Goal: Task Accomplishment & Management: Use online tool/utility

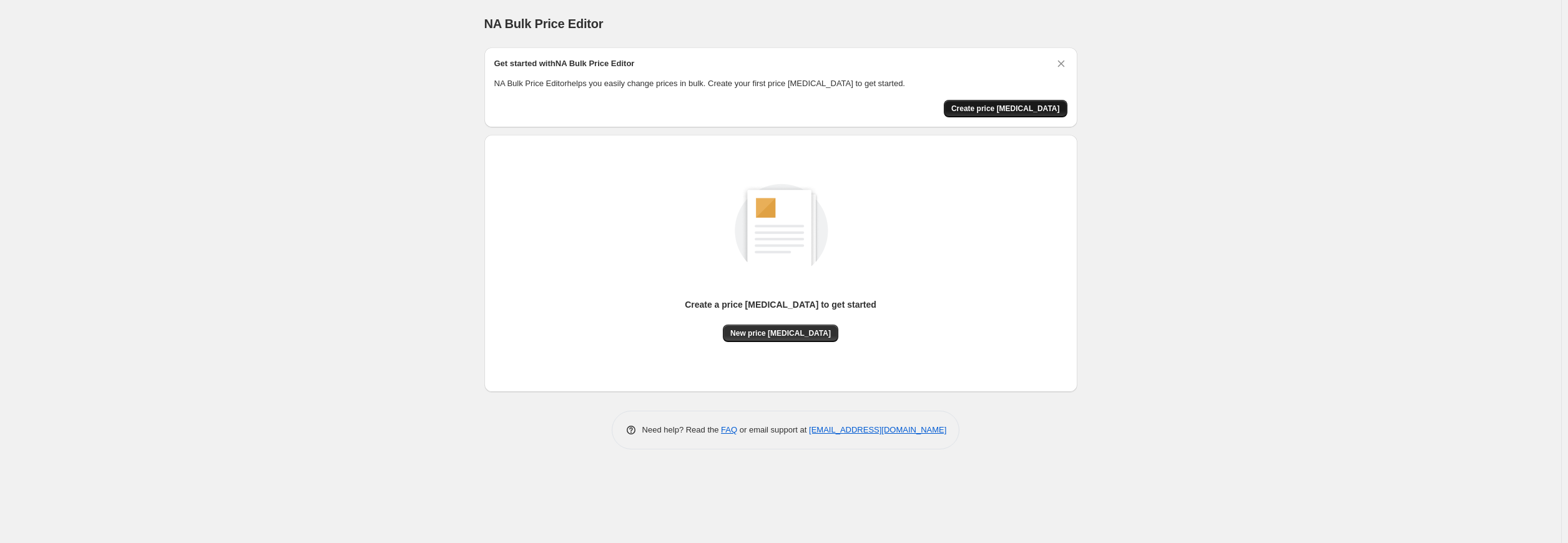
click at [1018, 102] on button "Create price [MEDICAL_DATA]" at bounding box center [1005, 109] width 123 height 17
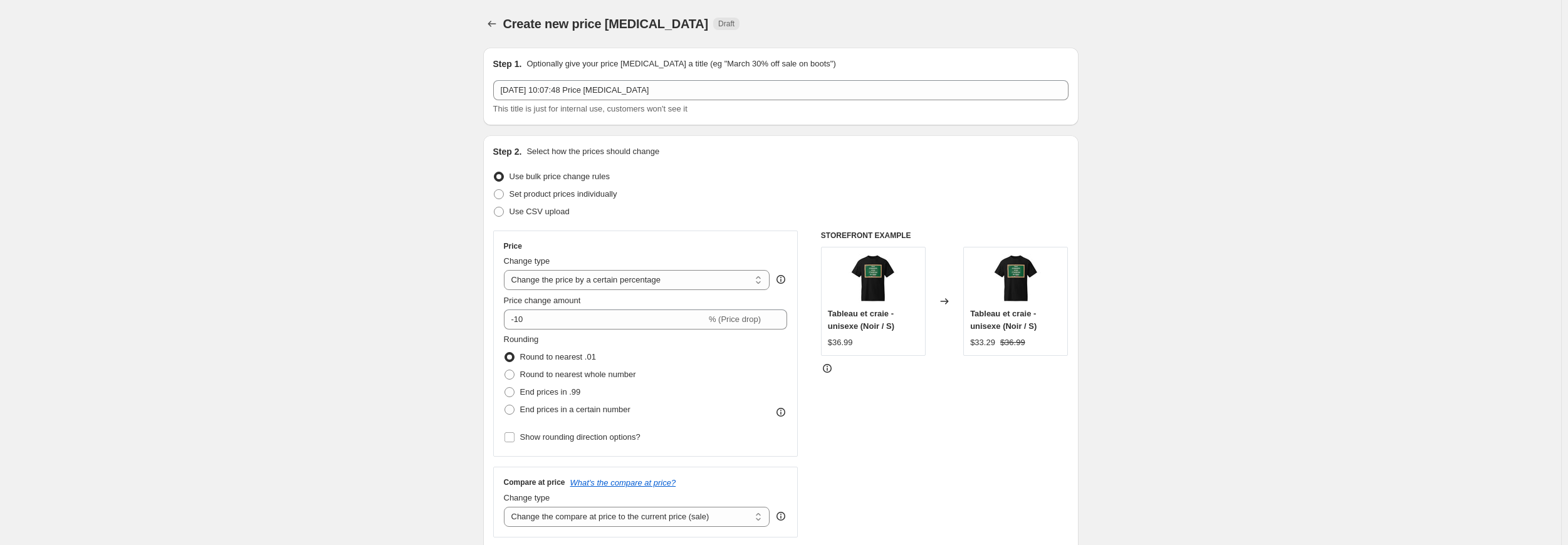
scroll to position [125, 0]
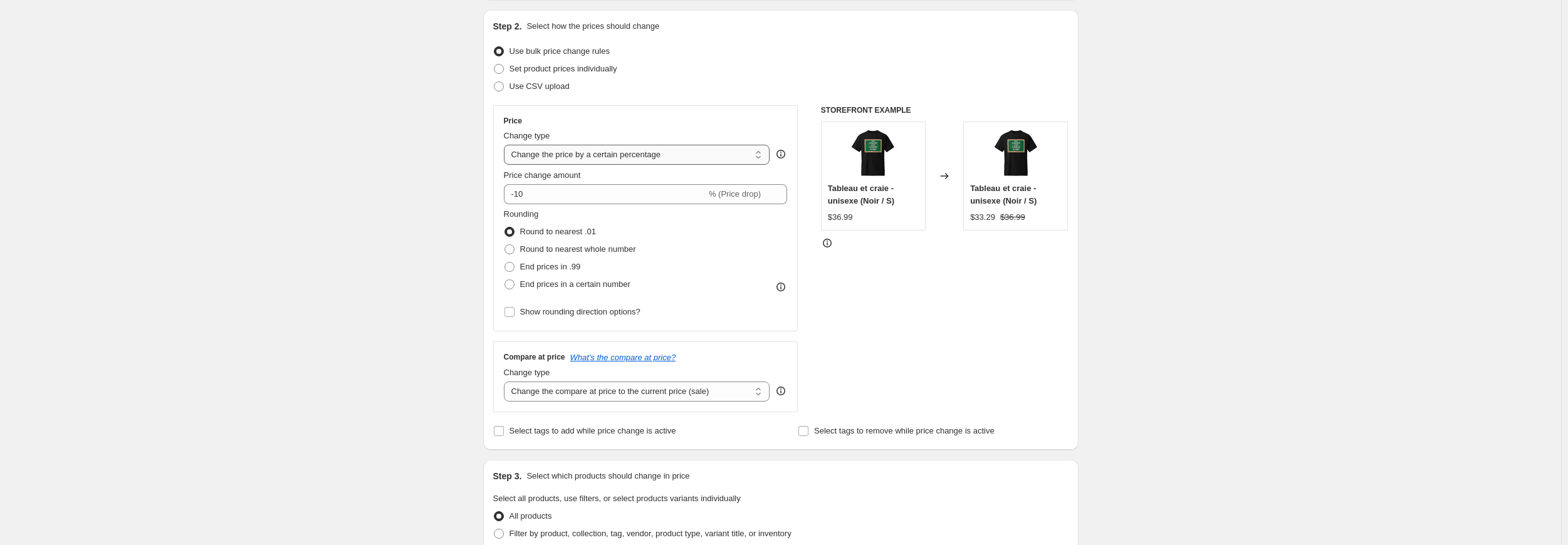
click at [708, 155] on select "Change the price to a certain amount Change the price by a certain amount Chang…" at bounding box center [637, 155] width 266 height 20
select select "to"
click at [506, 145] on select "Change the price to a certain amount Change the price by a certain amount Chang…" at bounding box center [637, 155] width 266 height 20
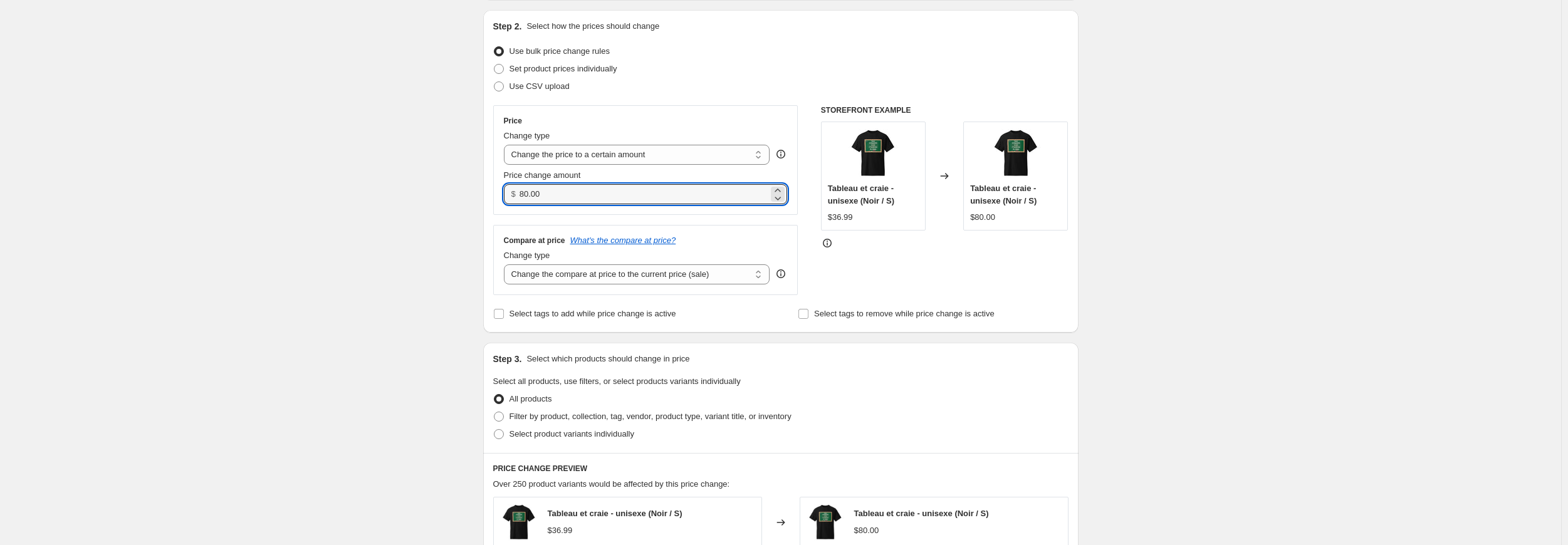
drag, startPoint x: 562, startPoint y: 190, endPoint x: 482, endPoint y: 193, distance: 80.1
click at [482, 193] on div "Step 1. Optionally give your price [MEDICAL_DATA] a title (eg "March 30% off sa…" at bounding box center [776, 423] width 605 height 1022
type input "36"
type input "36.99"
click at [714, 215] on div "Price Change type Change the price to a certain amount Change the price by a ce…" at bounding box center [646, 200] width 305 height 190
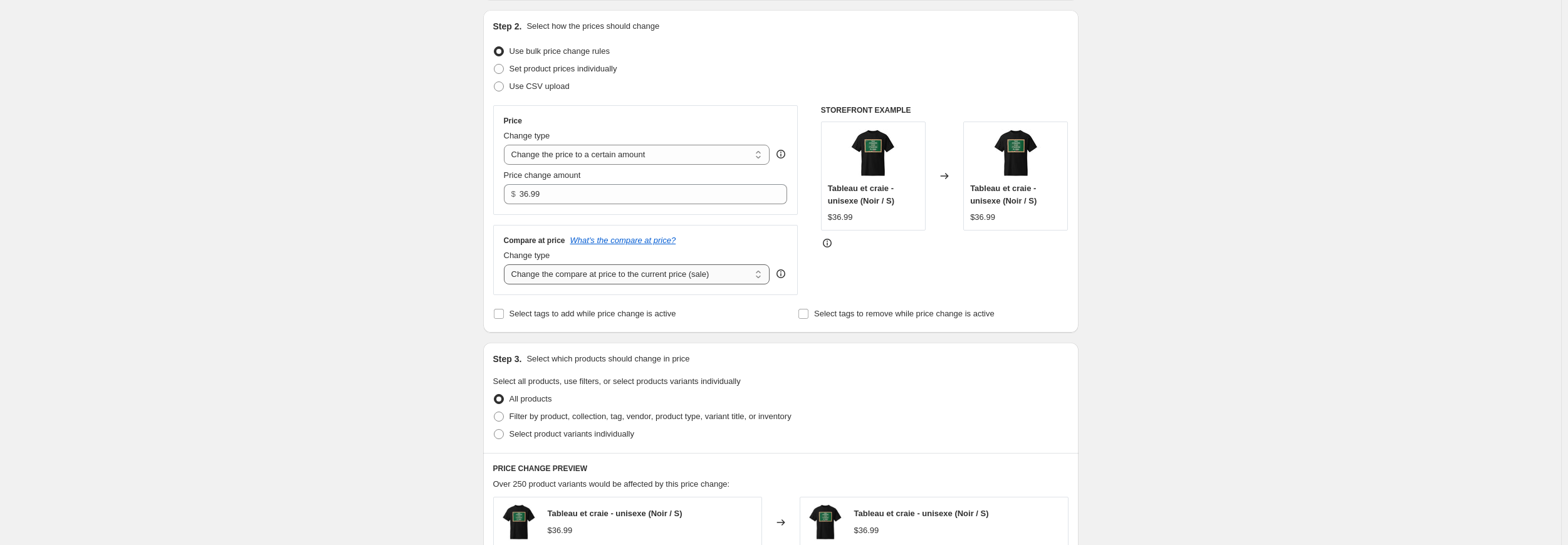
click at [754, 277] on select "Change the compare at price to the current price (sale) Change the compare at p…" at bounding box center [637, 275] width 266 height 20
select select "no_change"
click at [506, 265] on select "Change the compare at price to the current price (sale) Change the compare at p…" at bounding box center [637, 275] width 266 height 20
click at [762, 248] on div "Compare at price What's the compare at price? Change type Change the compare at…" at bounding box center [645, 260] width 284 height 49
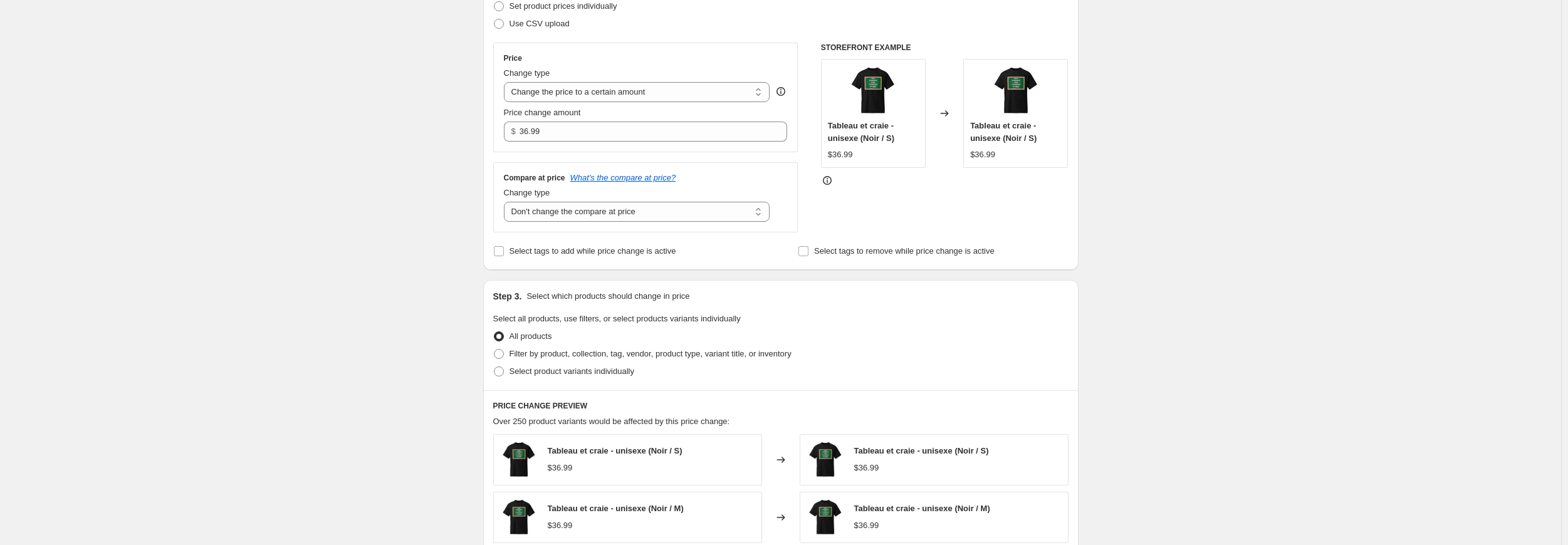
scroll to position [376, 0]
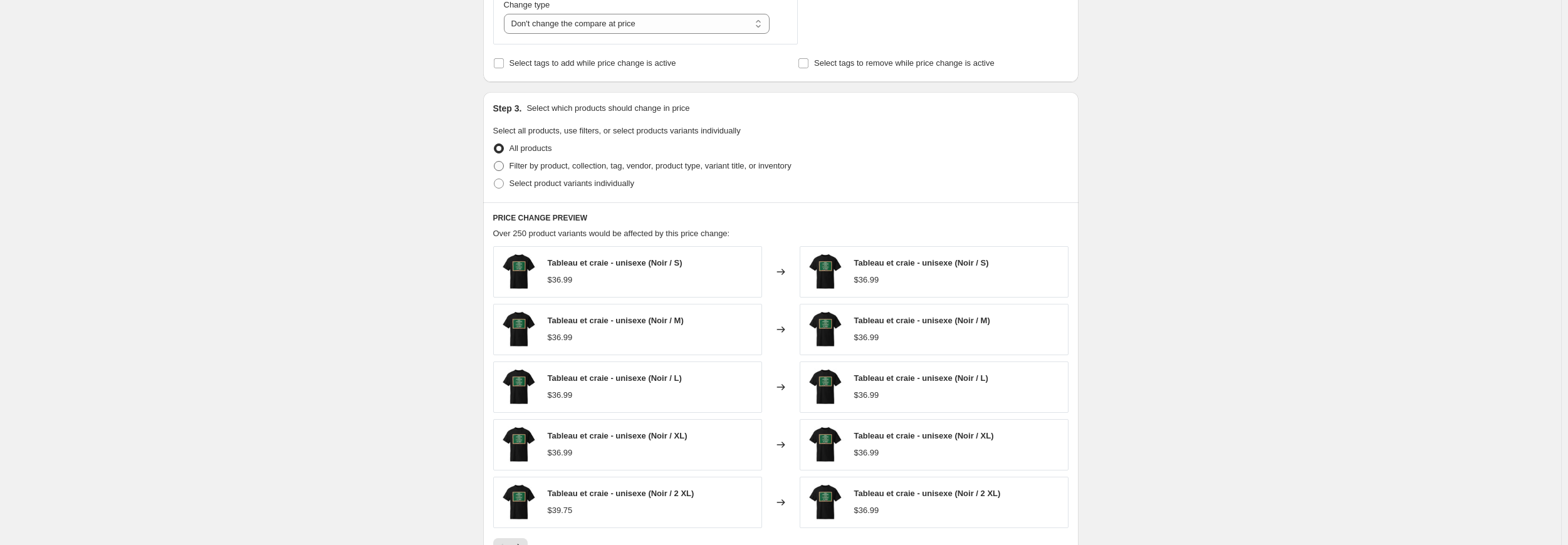
click at [501, 167] on span at bounding box center [498, 166] width 10 height 10
click at [494, 161] on input "Filter by product, collection, tag, vendor, product type, variant title, or inv…" at bounding box center [493, 161] width 1 height 1
radio input "true"
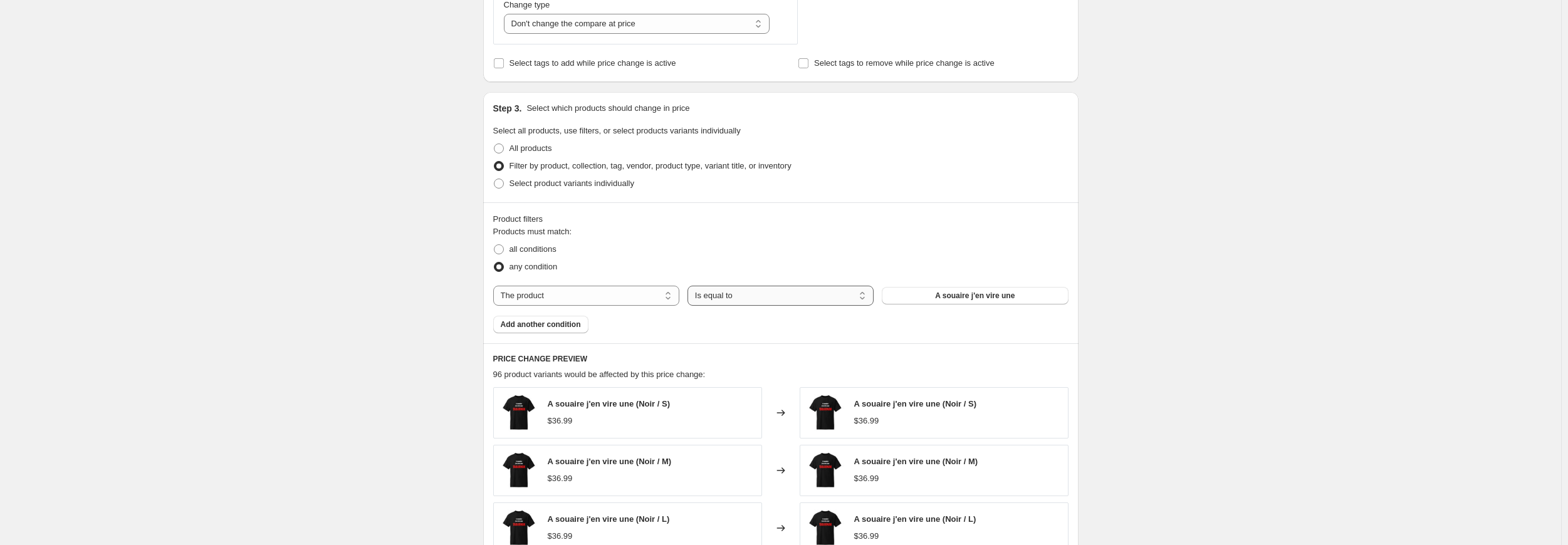
click at [762, 295] on select "Is equal to Is not equal to" at bounding box center [781, 296] width 186 height 20
click at [919, 293] on button "A souaire j'en vire une" at bounding box center [975, 296] width 186 height 17
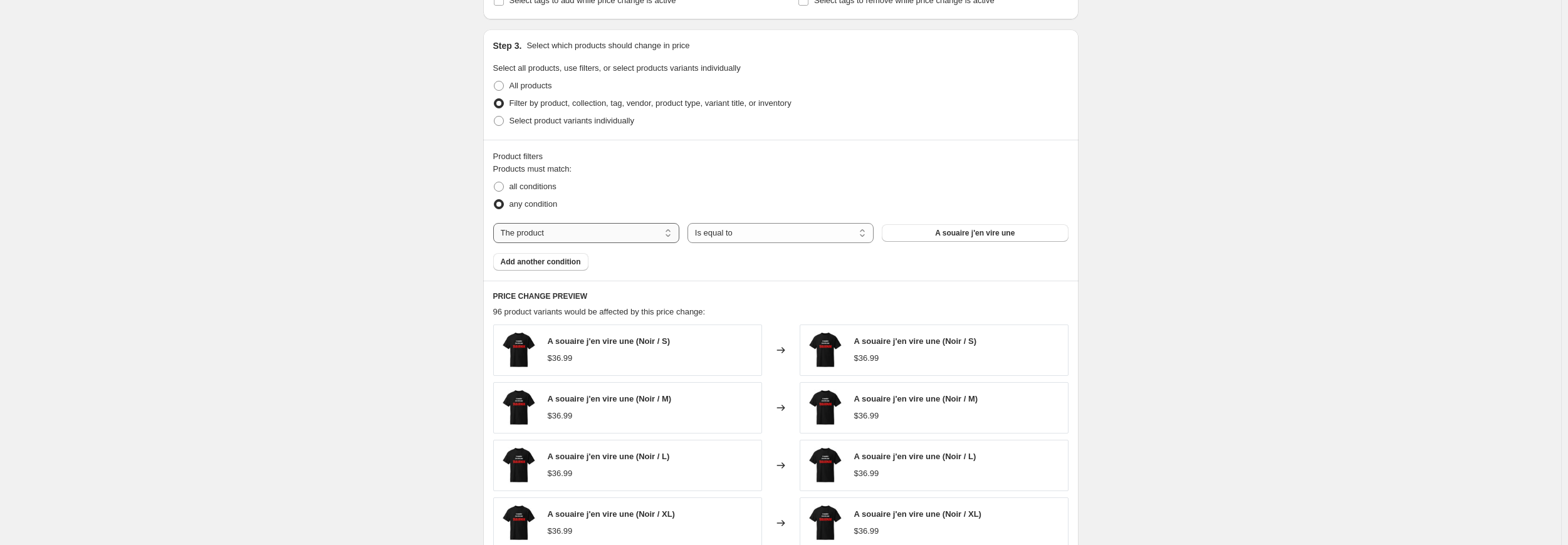
click at [617, 236] on select "The product The product's collection The product's vendor The product's status …" at bounding box center [586, 233] width 186 height 20
click at [495, 223] on select "The product The product's collection The product's vendor The product's status …" at bounding box center [586, 233] width 186 height 20
click at [728, 231] on select "Is equal to Is not equal to" at bounding box center [781, 233] width 186 height 20
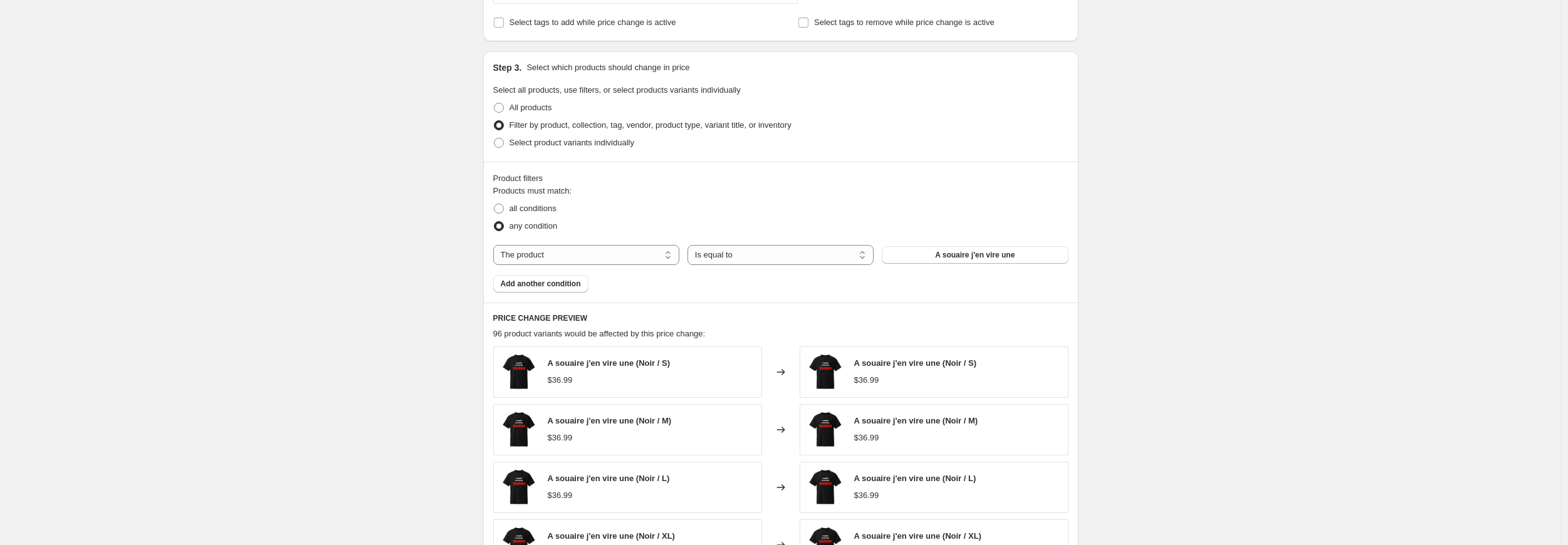
scroll to position [354, 0]
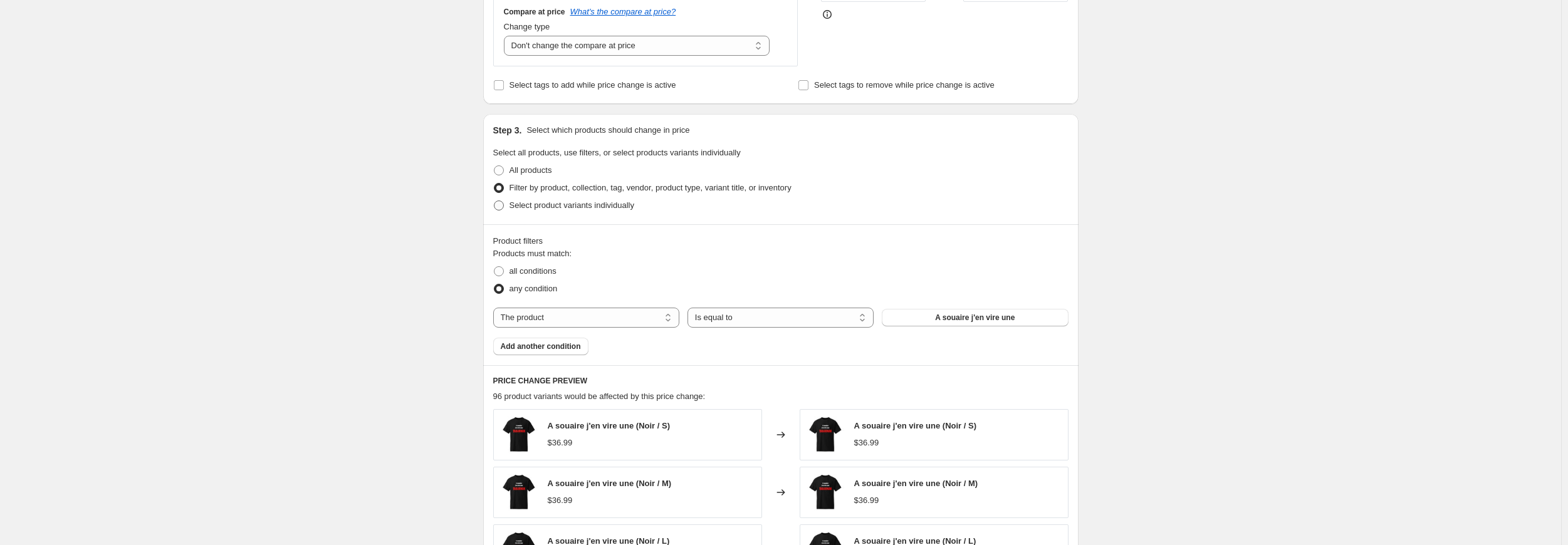
click at [499, 206] on span at bounding box center [498, 205] width 10 height 10
click at [494, 201] on input "Select product variants individually" at bounding box center [493, 200] width 1 height 1
radio input "true"
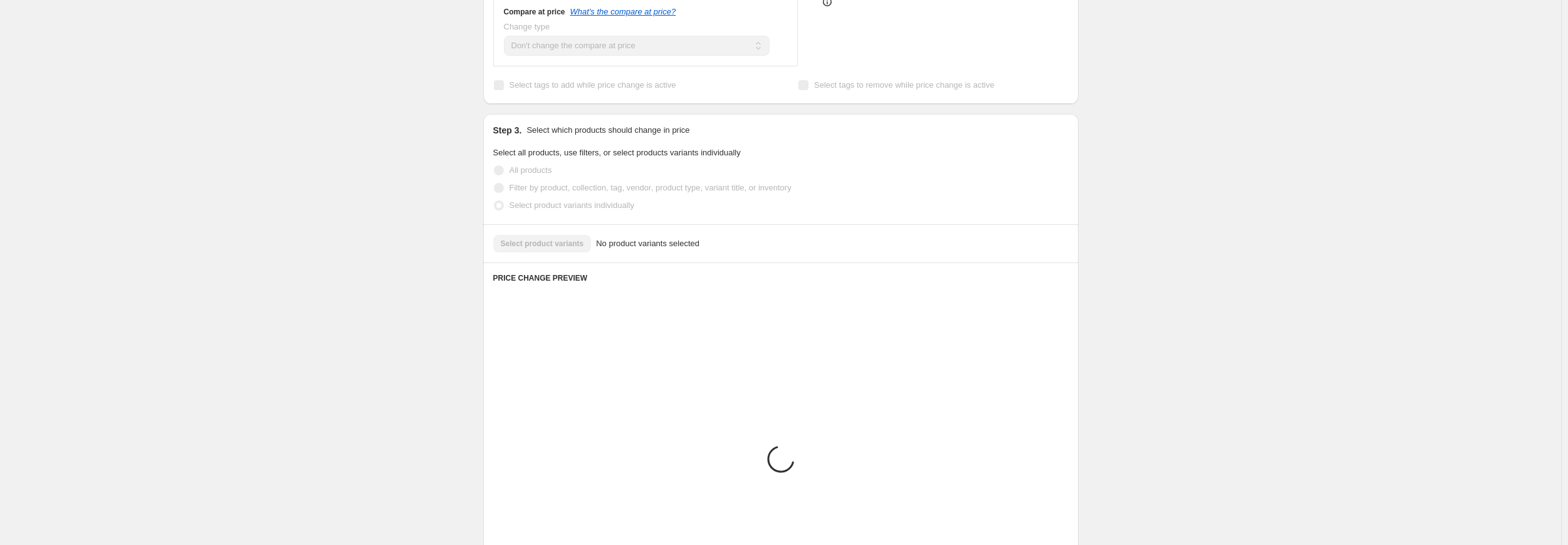
scroll to position [313, 0]
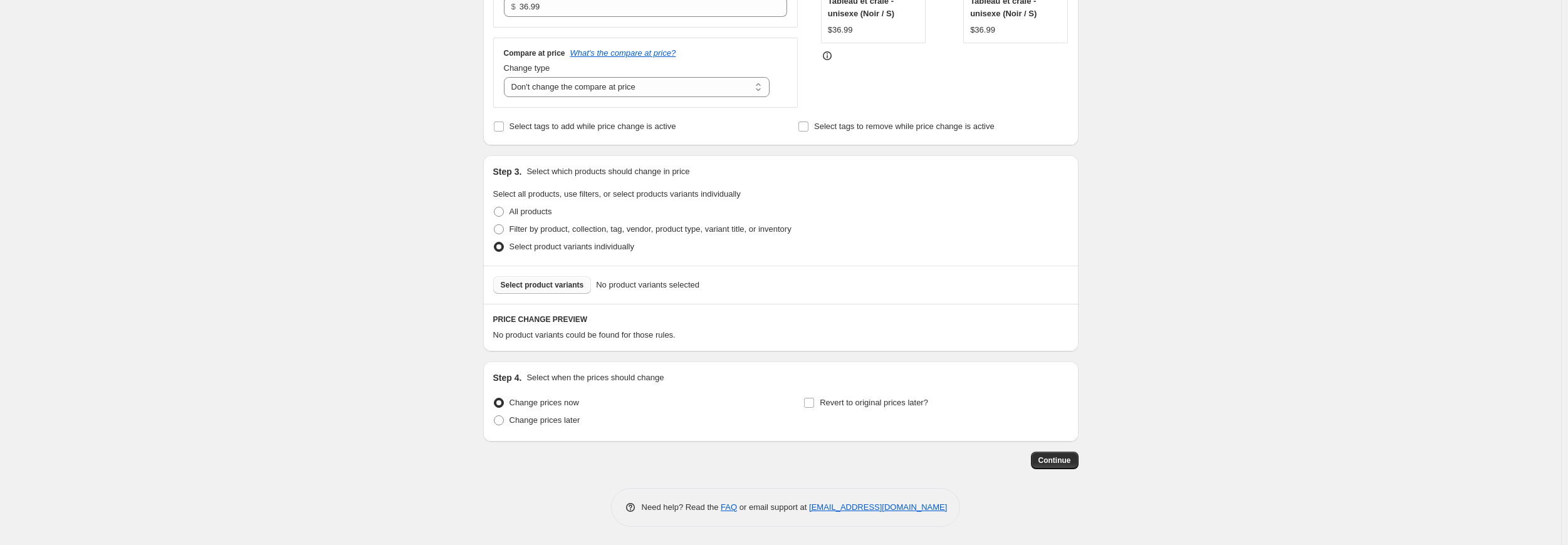
click at [566, 283] on span "Select product variants" at bounding box center [542, 285] width 83 height 10
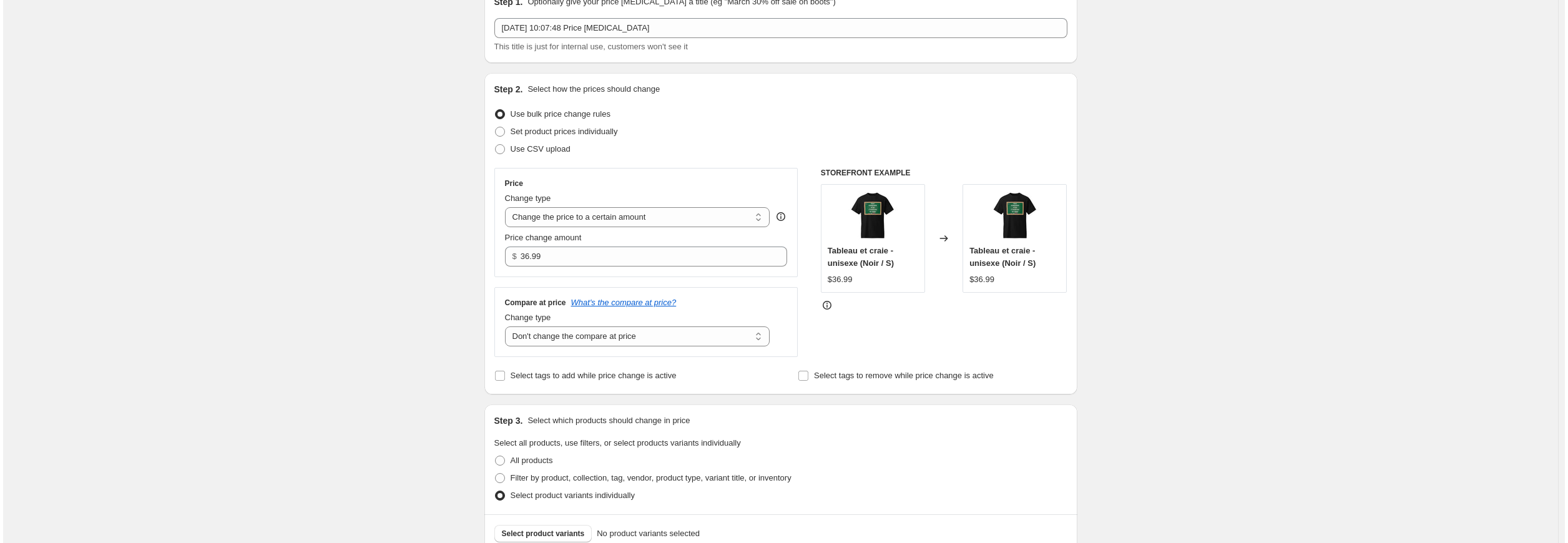
scroll to position [0, 0]
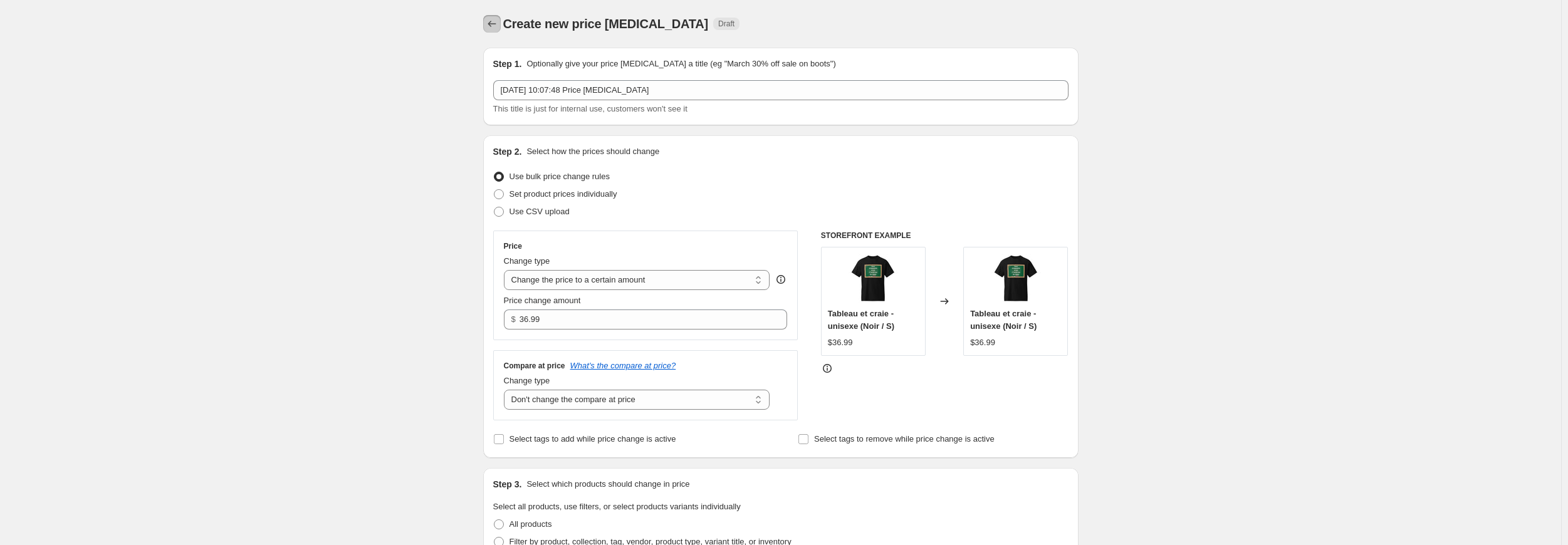
click at [493, 22] on icon "Price change jobs" at bounding box center [491, 23] width 13 height 13
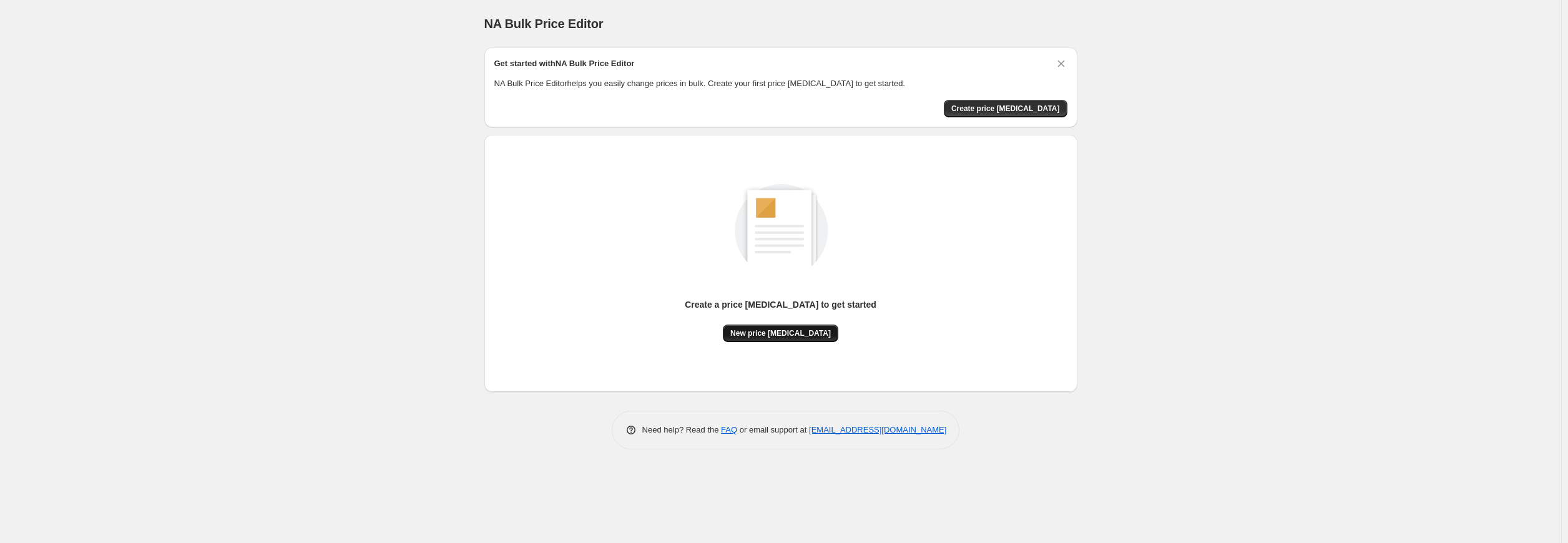
click at [786, 332] on span "New price [MEDICAL_DATA]" at bounding box center [780, 333] width 101 height 10
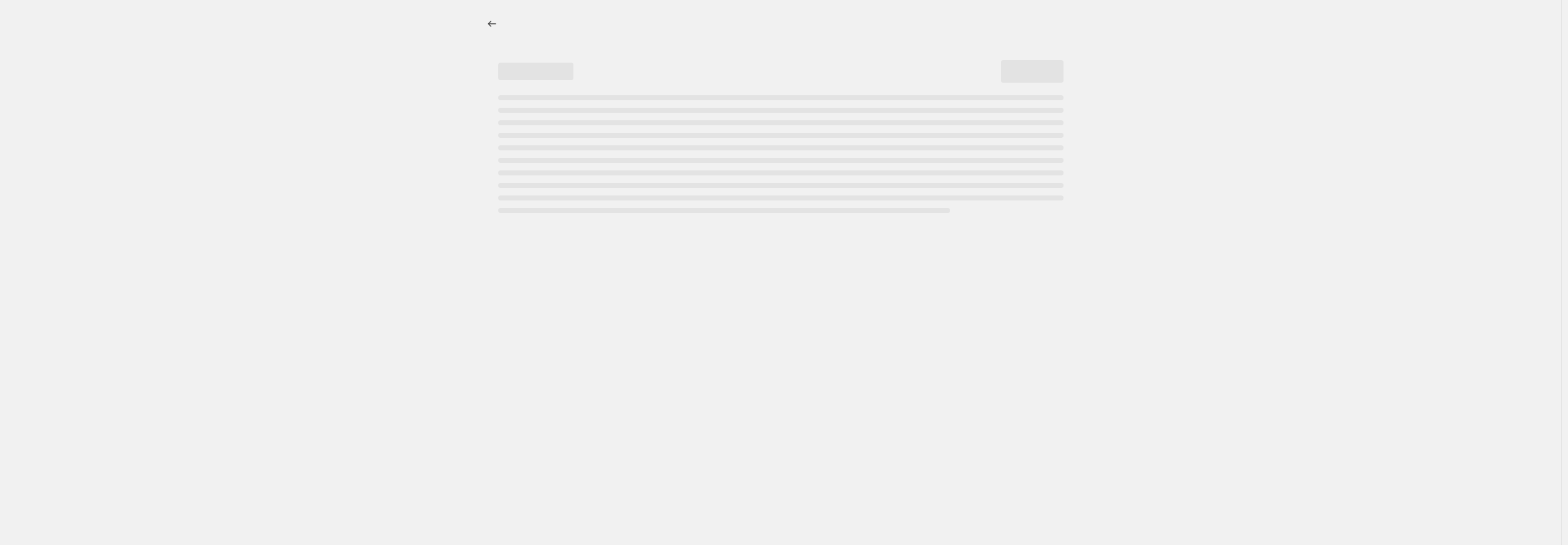
select select "percentage"
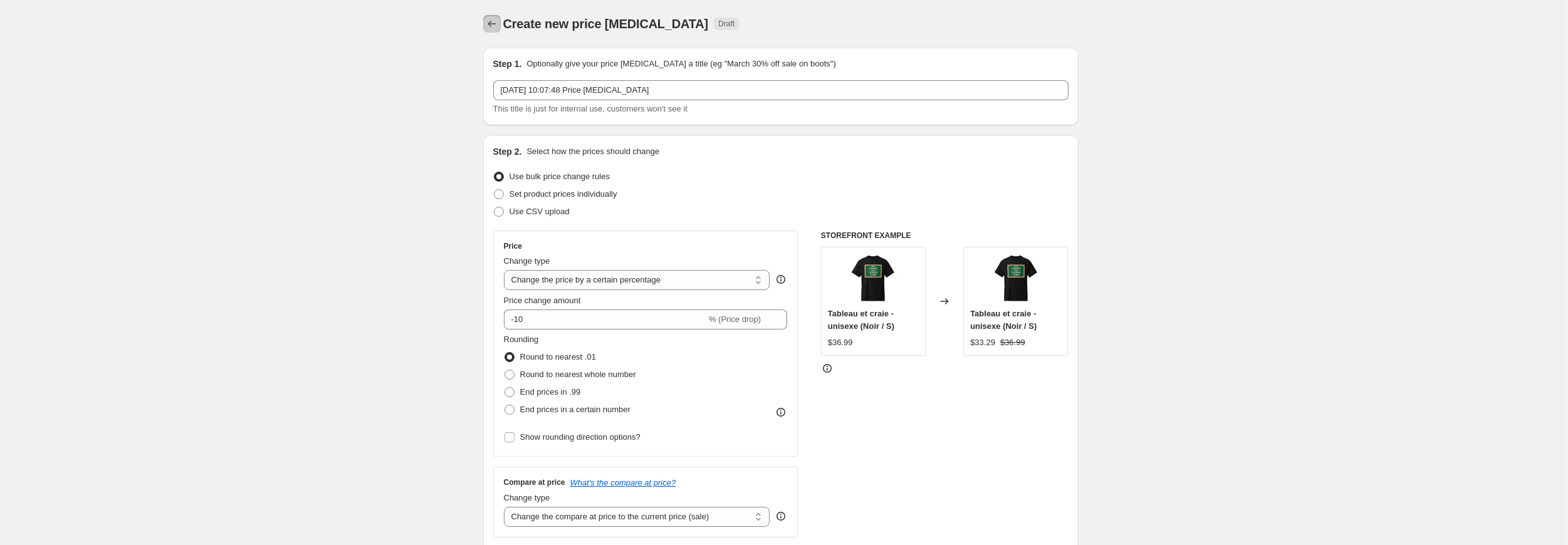
click at [488, 18] on icon "Price change jobs" at bounding box center [491, 23] width 13 height 13
